Goal: Transaction & Acquisition: Book appointment/travel/reservation

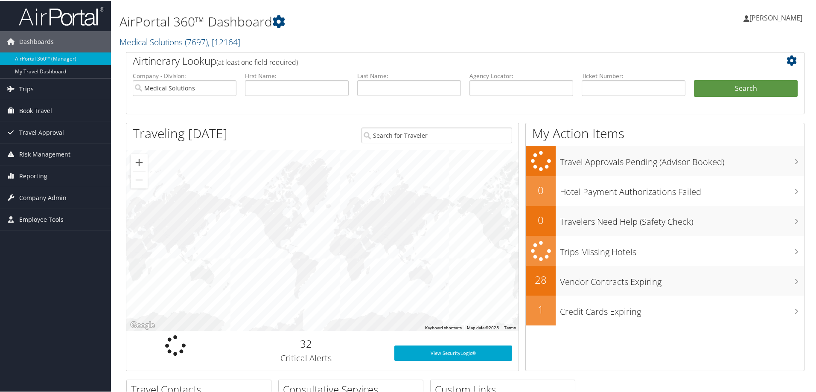
click at [47, 116] on span "Book Travel" at bounding box center [35, 109] width 33 height 21
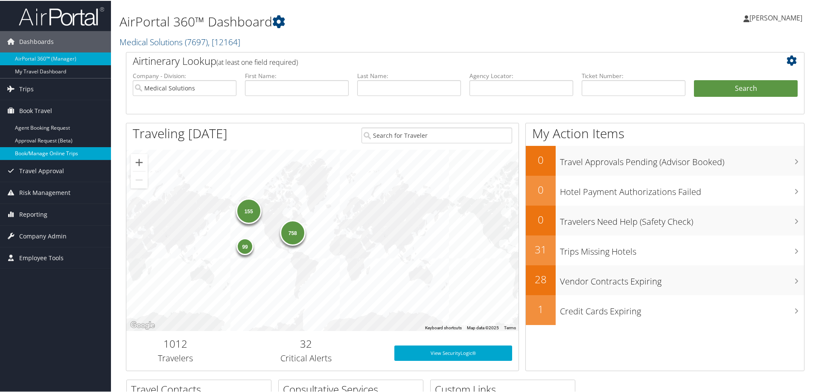
click at [32, 154] on link "Book/Manage Online Trips" at bounding box center [55, 152] width 111 height 13
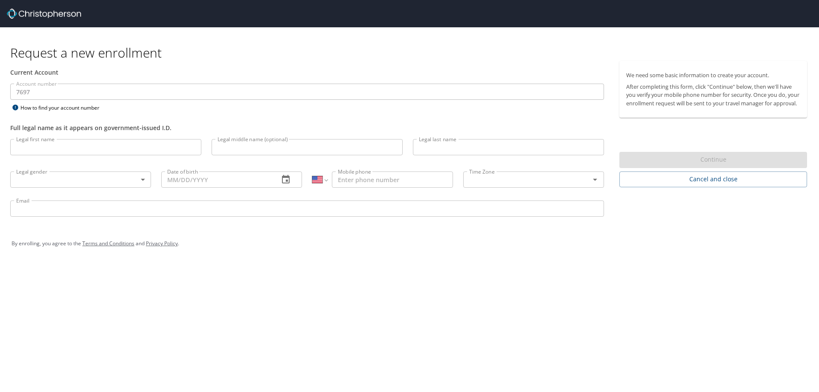
select select "US"
